Goal: Task Accomplishment & Management: Complete application form

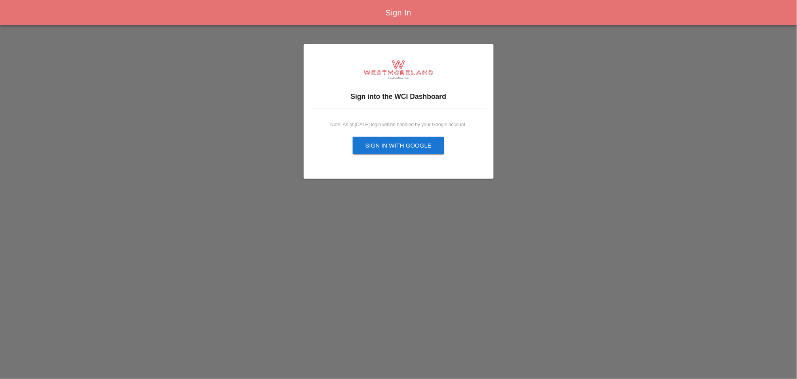
click at [404, 144] on div "Sign in with Google" at bounding box center [398, 145] width 66 height 9
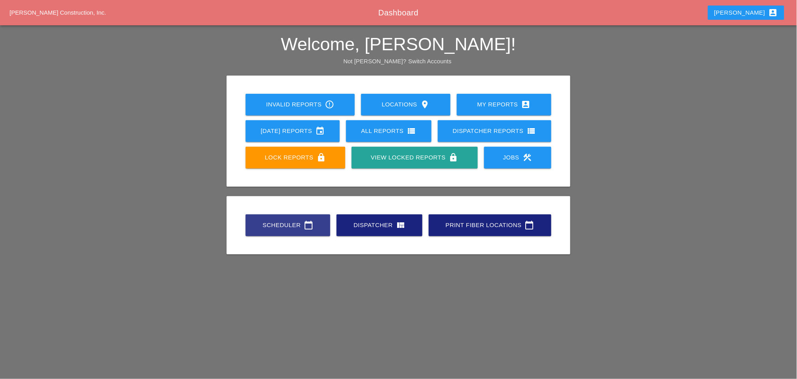
drag, startPoint x: 289, startPoint y: 227, endPoint x: 281, endPoint y: 186, distance: 41.9
click at [289, 226] on div "Scheduler calendar_today" at bounding box center [287, 224] width 59 height 9
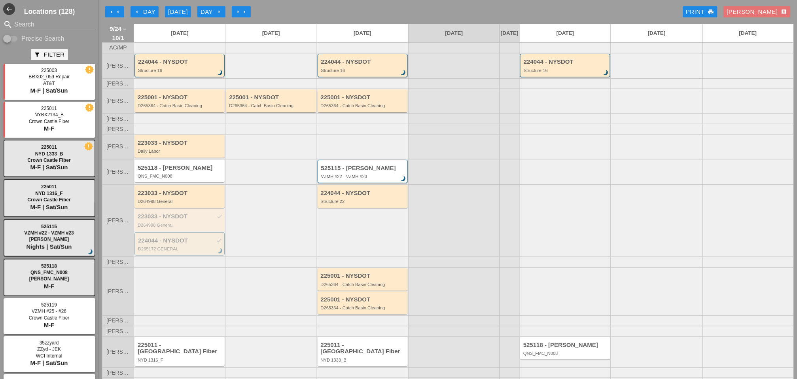
click at [115, 9] on icon "arrow_left" at bounding box center [118, 12] width 6 height 6
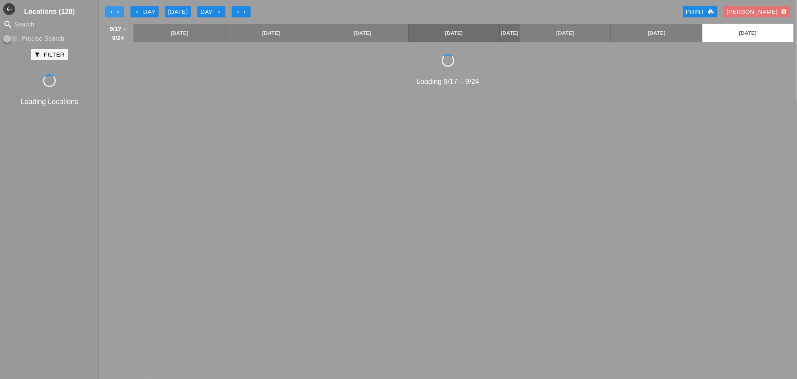
click at [115, 9] on icon "arrow_left" at bounding box center [118, 12] width 6 height 6
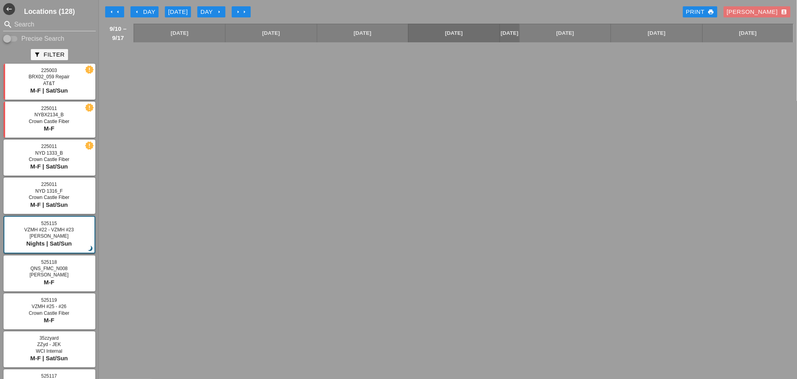
click at [243, 11] on icon "arrow_right" at bounding box center [244, 12] width 6 height 6
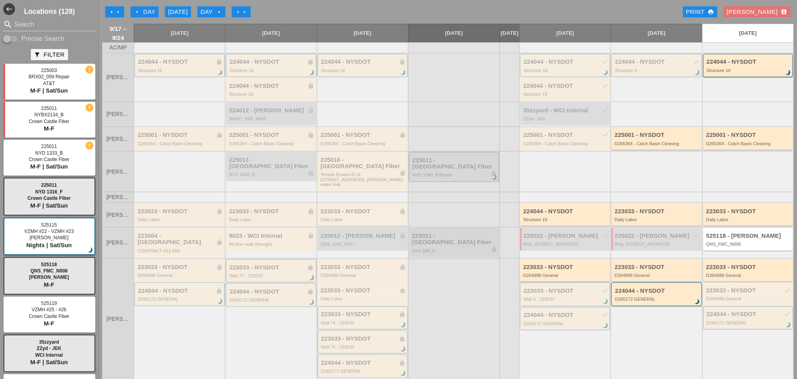
click at [357, 208] on div "223033 - NYSDOT lock" at bounding box center [363, 211] width 85 height 7
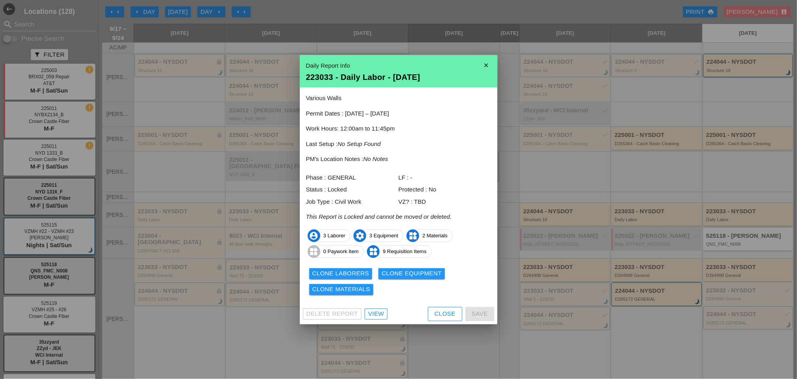
click at [377, 313] on div "View" at bounding box center [376, 313] width 16 height 9
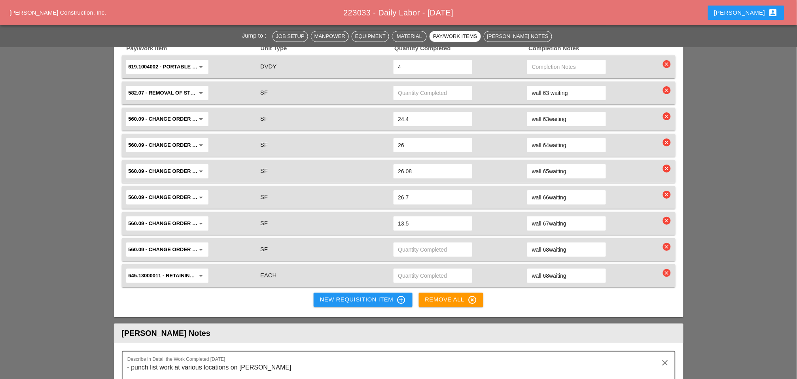
scroll to position [835, 0]
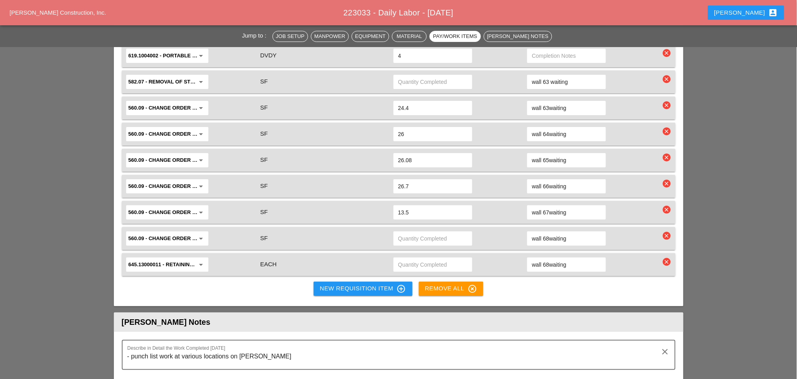
click at [419, 258] on input "text" at bounding box center [432, 264] width 69 height 13
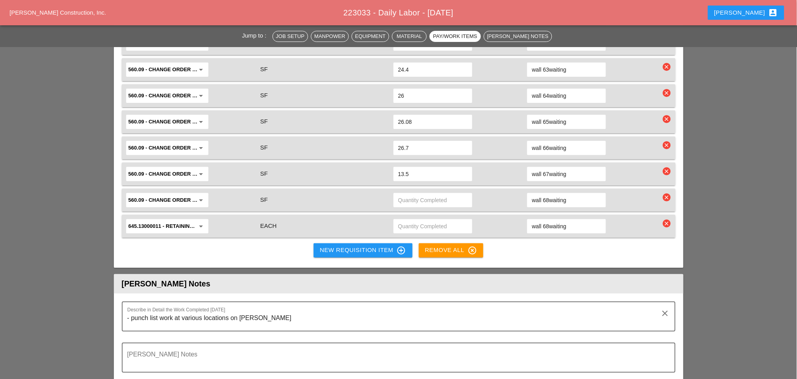
scroll to position [878, 0]
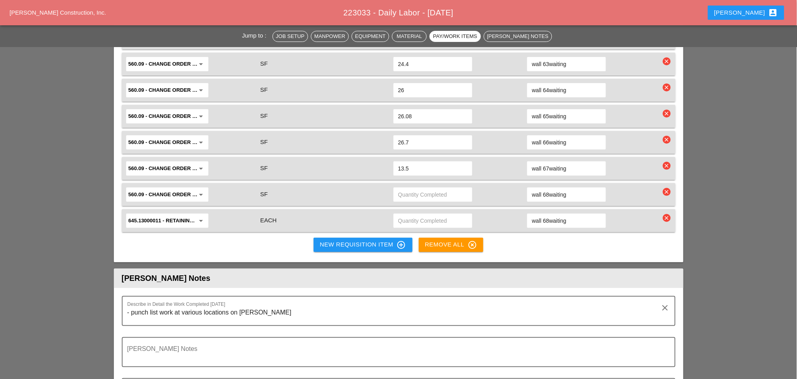
click at [341, 240] on div "New Requisition Item control_point" at bounding box center [363, 244] width 86 height 9
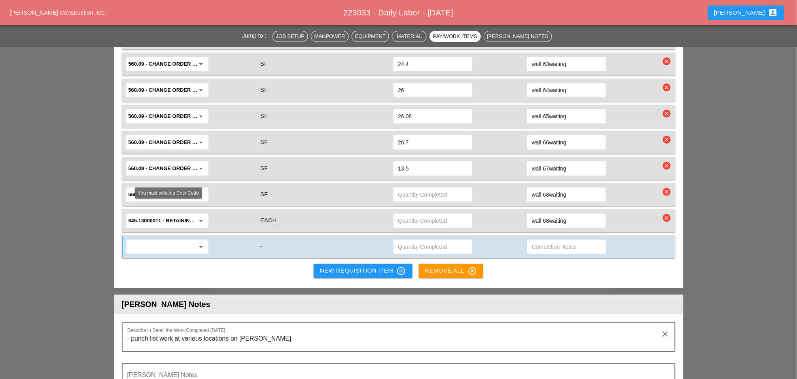
click at [174, 240] on input "text" at bounding box center [161, 246] width 66 height 13
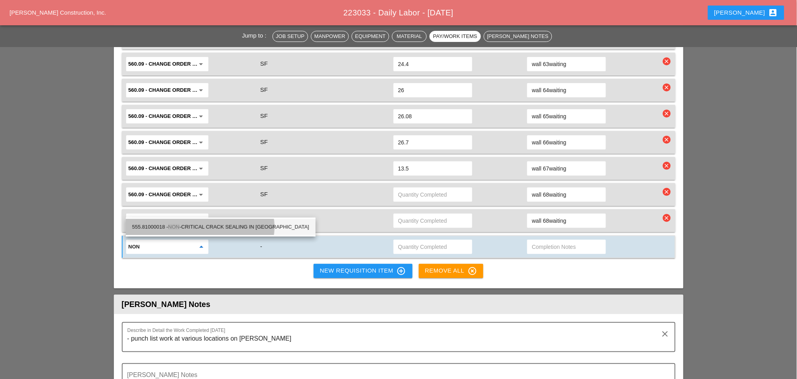
click at [238, 225] on div "555.81000018 - NON -CRITICAL CRACK SEALING IN PCC" at bounding box center [220, 226] width 177 height 9
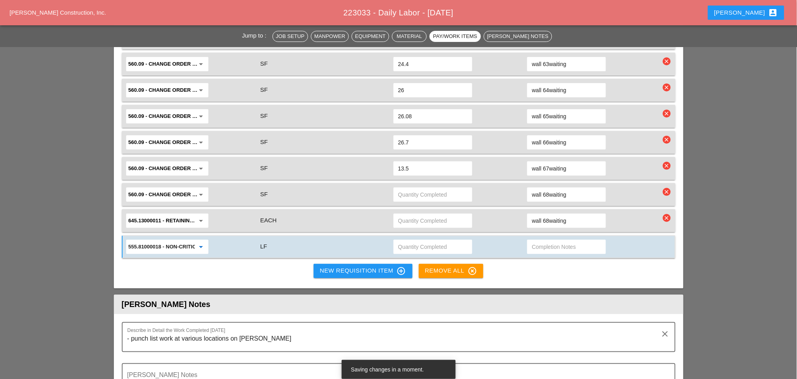
type input "555.81000018 - NON-CRITICAL CRACK SEALING IN PCC"
click at [552, 240] on input "text" at bounding box center [566, 246] width 69 height 13
type input "wall 66"
drag, startPoint x: 419, startPoint y: 211, endPoint x: 414, endPoint y: 211, distance: 5.9
click at [418, 240] on input "text" at bounding box center [432, 246] width 69 height 13
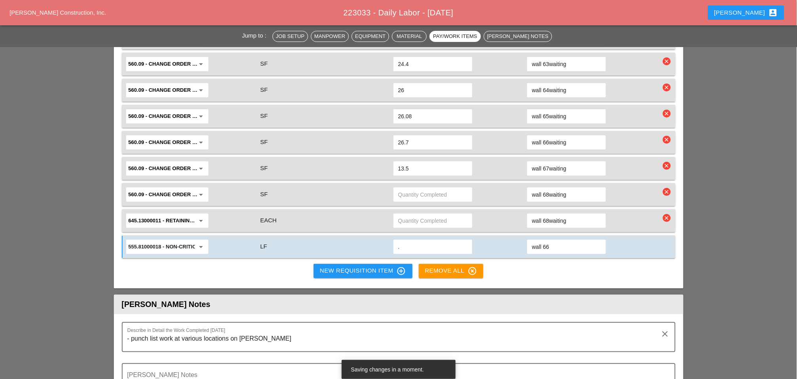
type input ".5"
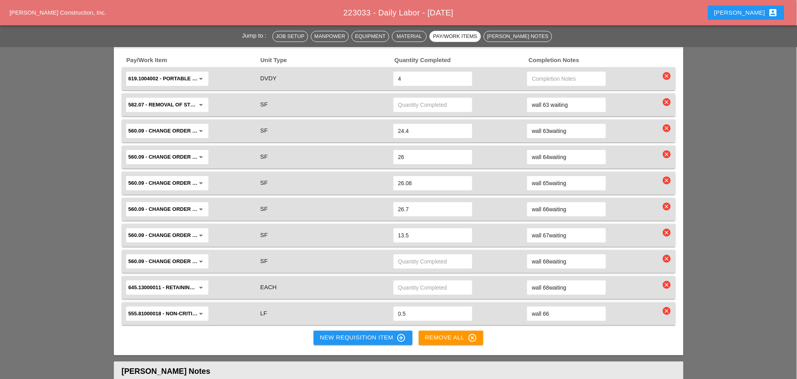
scroll to position [791, 0]
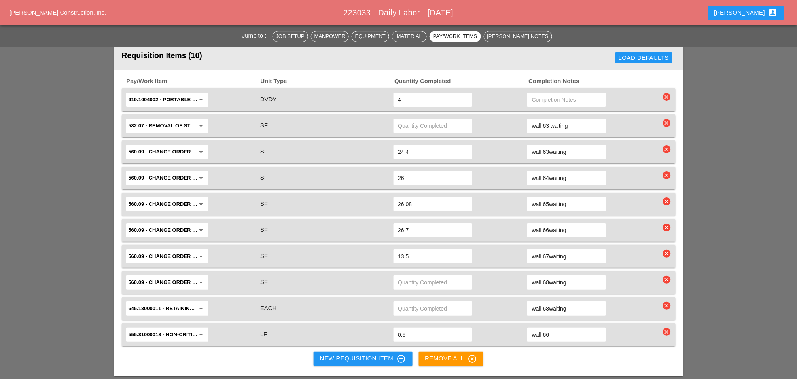
click at [325, 354] on div "New Requisition Item control_point" at bounding box center [363, 358] width 86 height 9
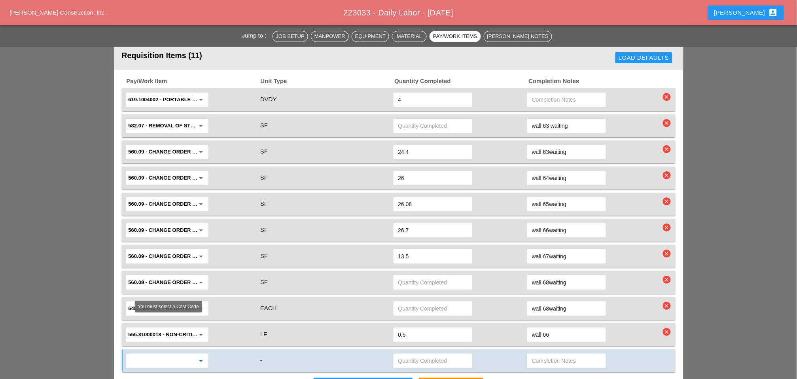
click at [157, 354] on input "text" at bounding box center [161, 360] width 66 height 13
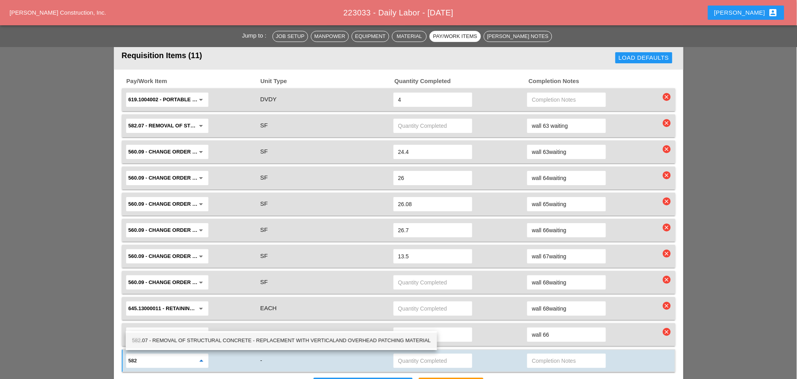
click at [242, 340] on div "582 .07 - REMOVAL OF STRUCTURAL CONCRETE - REPLACEMENT WITH VERTICALAND OVERHEA…" at bounding box center [281, 340] width 298 height 9
type input "582.07 - REMOVAL OF STRUCTURAL CONCRETE - REPLACEMENT WITH VERTICALAND OVERHEAD…"
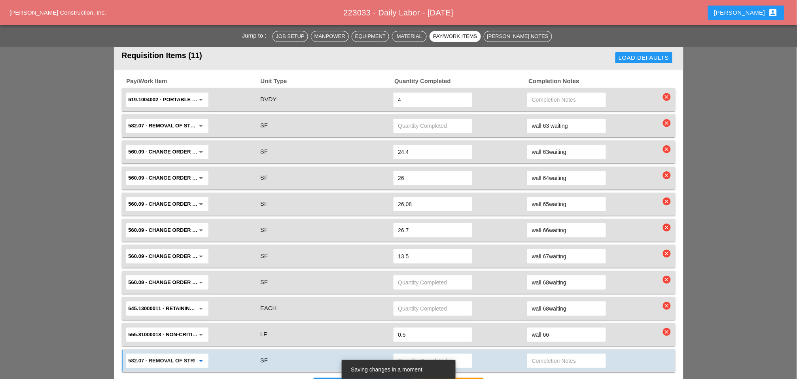
click at [402, 354] on input "text" at bounding box center [432, 360] width 69 height 13
type input "1.89"
click at [542, 354] on input "text" at bounding box center [566, 360] width 69 height 13
type input "wall 67"
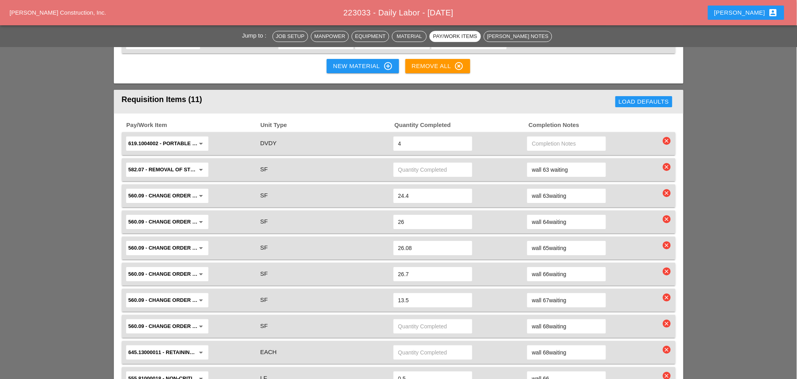
scroll to position [746, 0]
click at [408, 164] on input "text" at bounding box center [432, 170] width 69 height 13
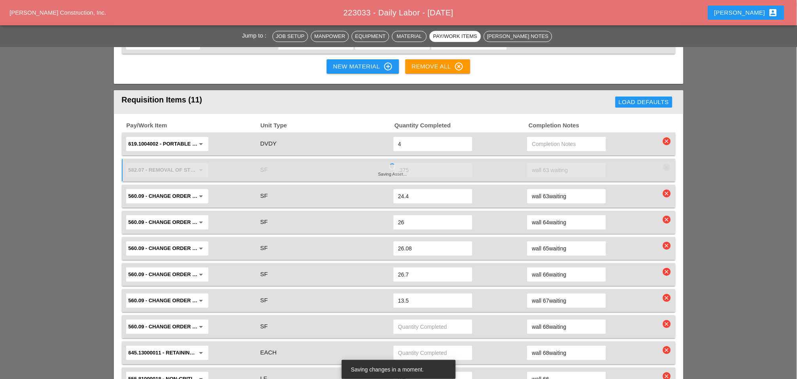
type input "0.375"
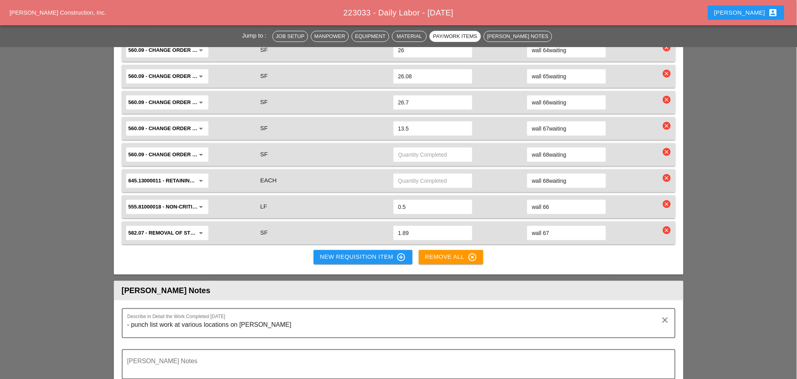
scroll to position [922, 0]
